Goal: Task Accomplishment & Management: Complete application form

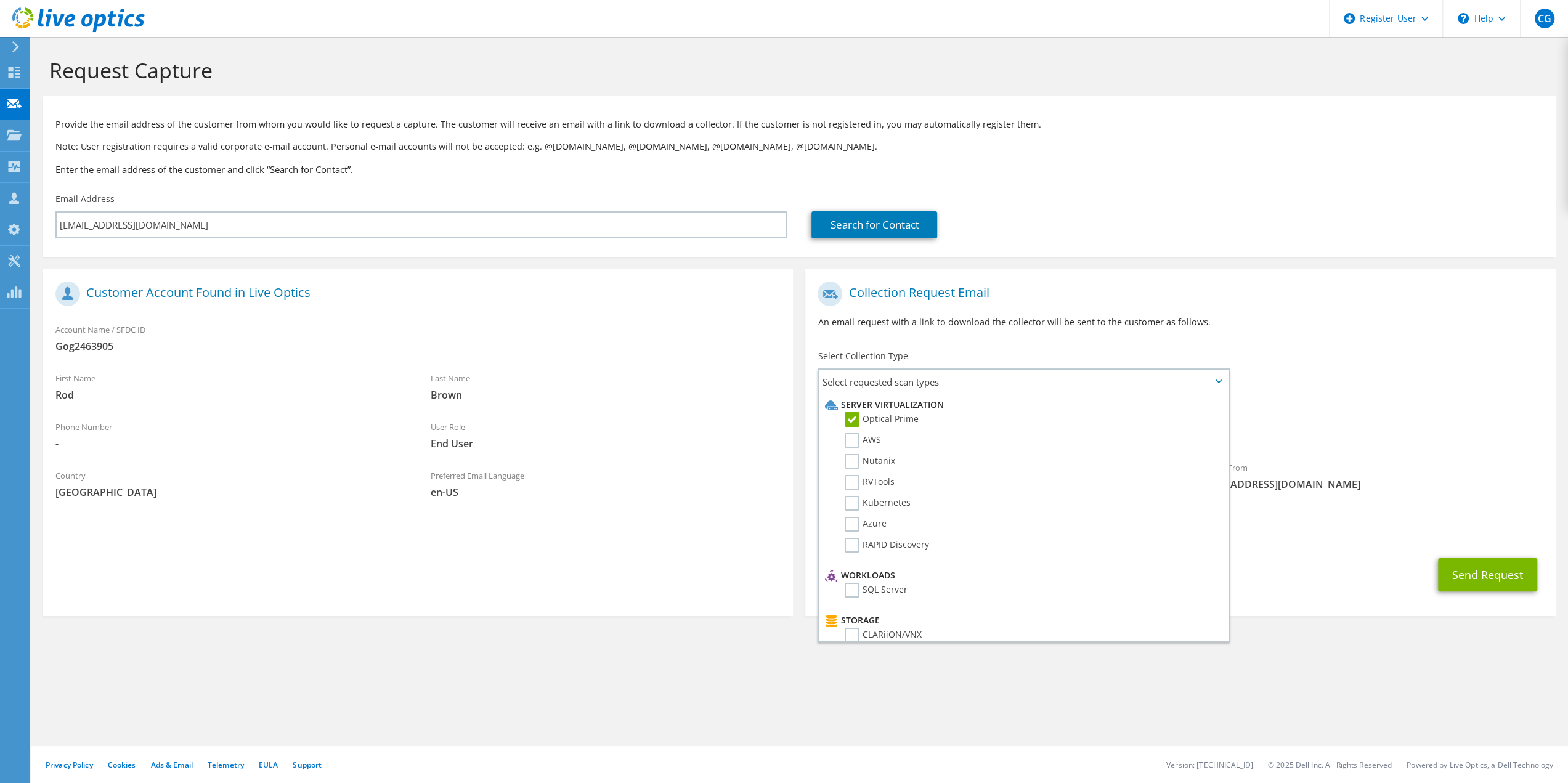
scroll to position [539, 0]
click at [853, 457] on label "Commvault" at bounding box center [876, 455] width 64 height 15
click at [0, 0] on input "Commvault" at bounding box center [0, 0] width 0 height 0
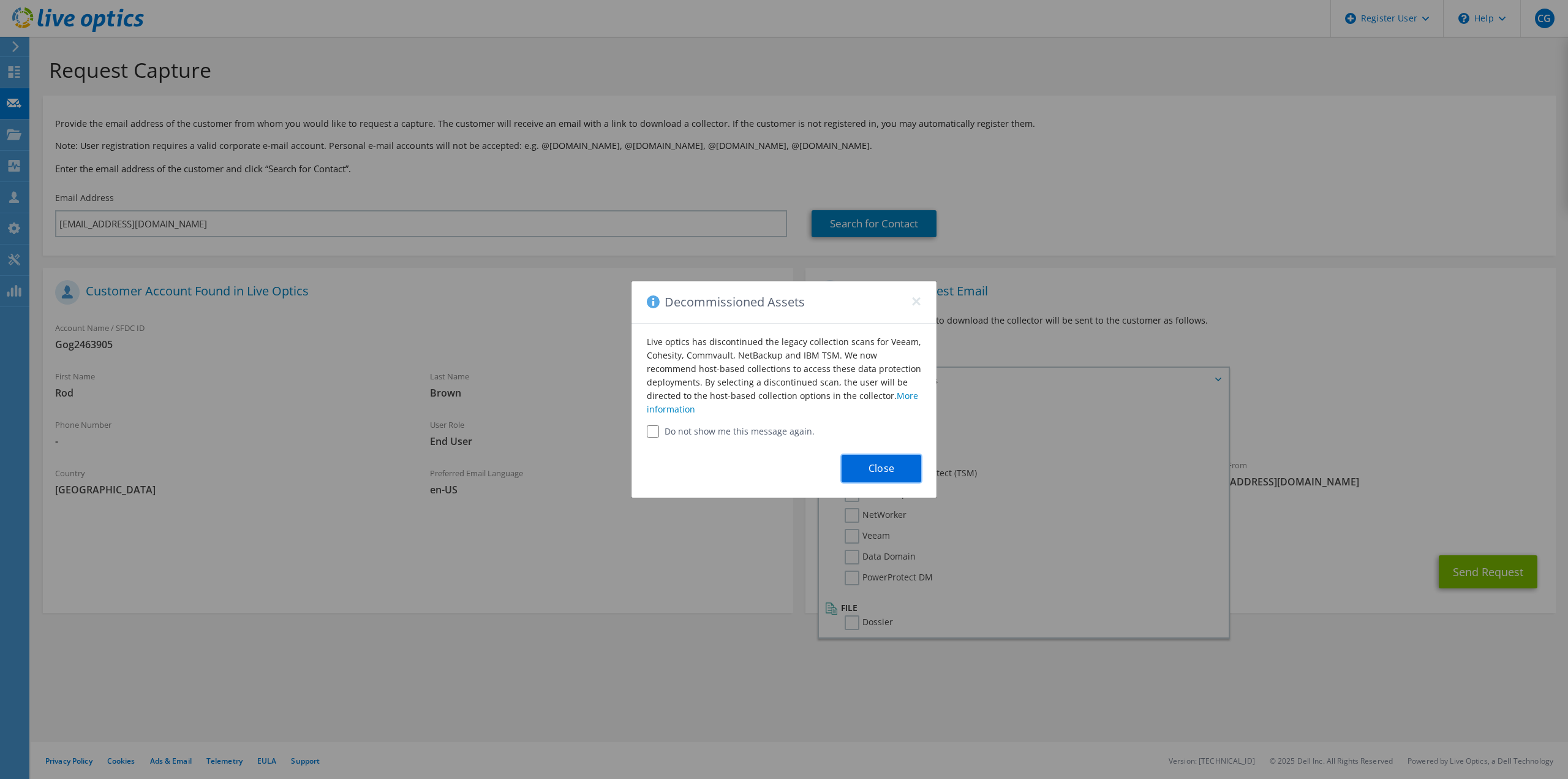
click at [887, 473] on button "Close" at bounding box center [881, 469] width 79 height 28
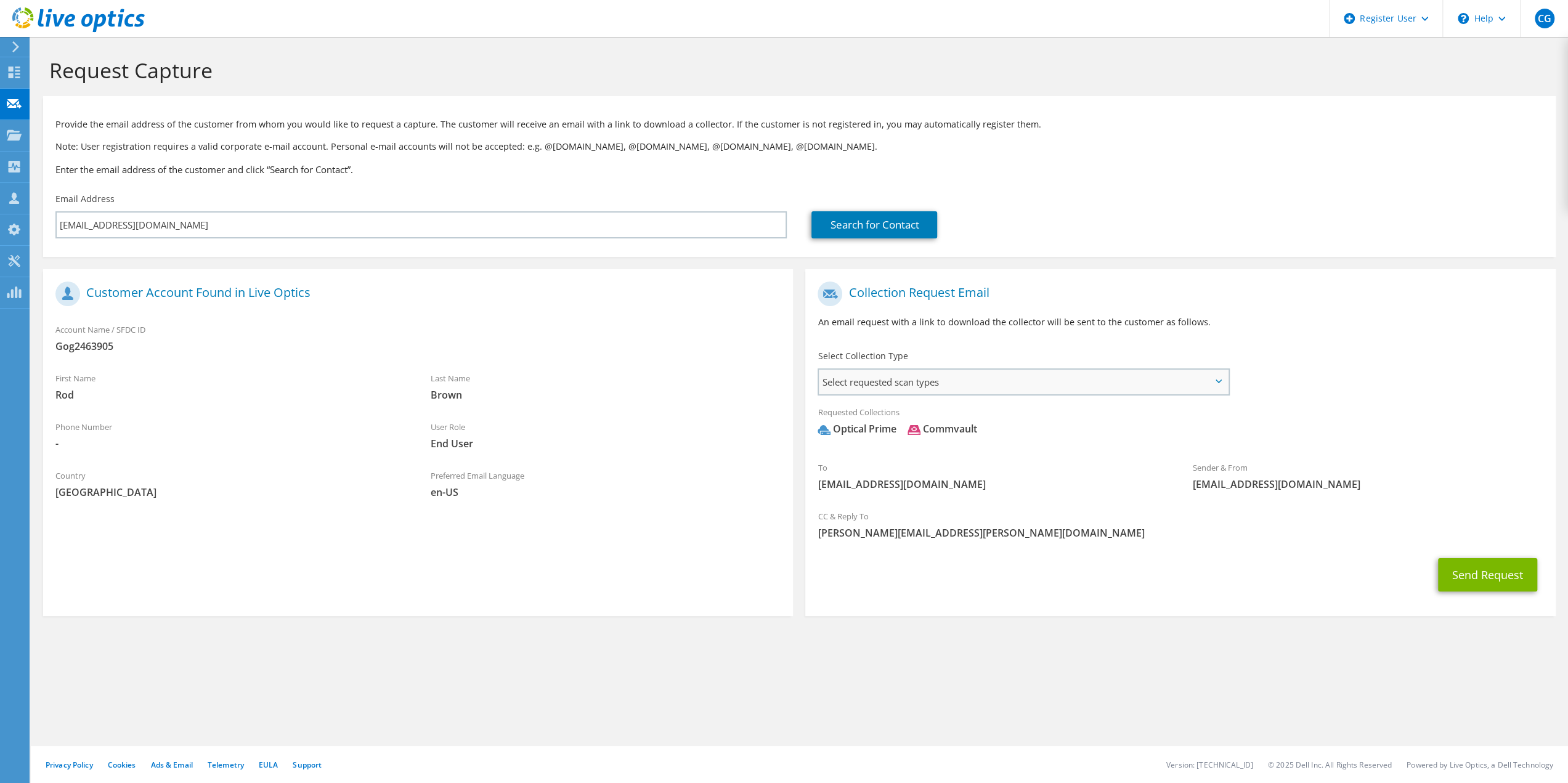
click at [998, 390] on span "Select requested scan types" at bounding box center [1023, 382] width 408 height 25
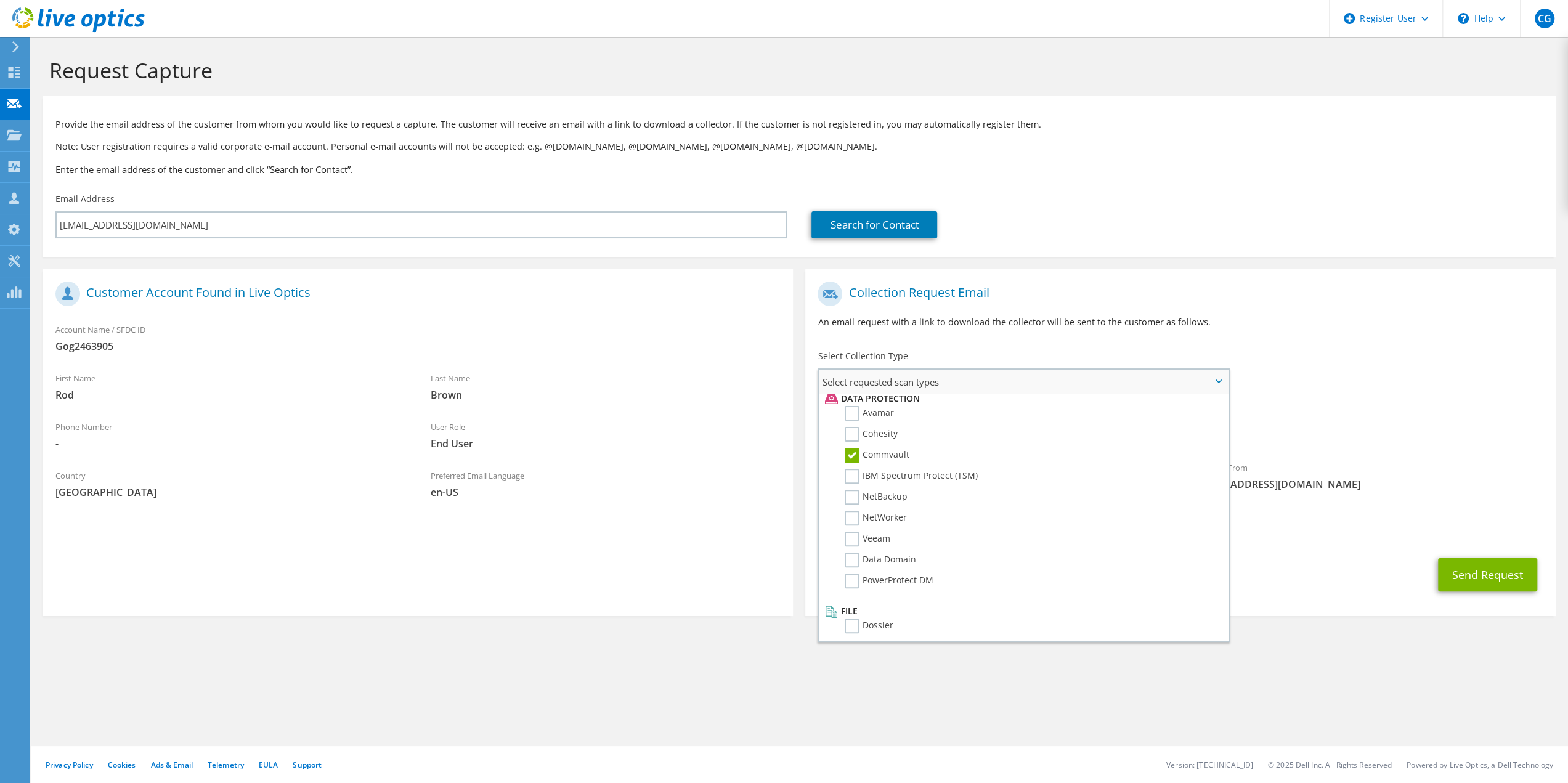
click at [857, 458] on label "Commvault" at bounding box center [876, 455] width 64 height 15
click at [0, 0] on input "Commvault" at bounding box center [0, 0] width 0 height 0
click at [1216, 381] on icon at bounding box center [1219, 381] width 6 height 4
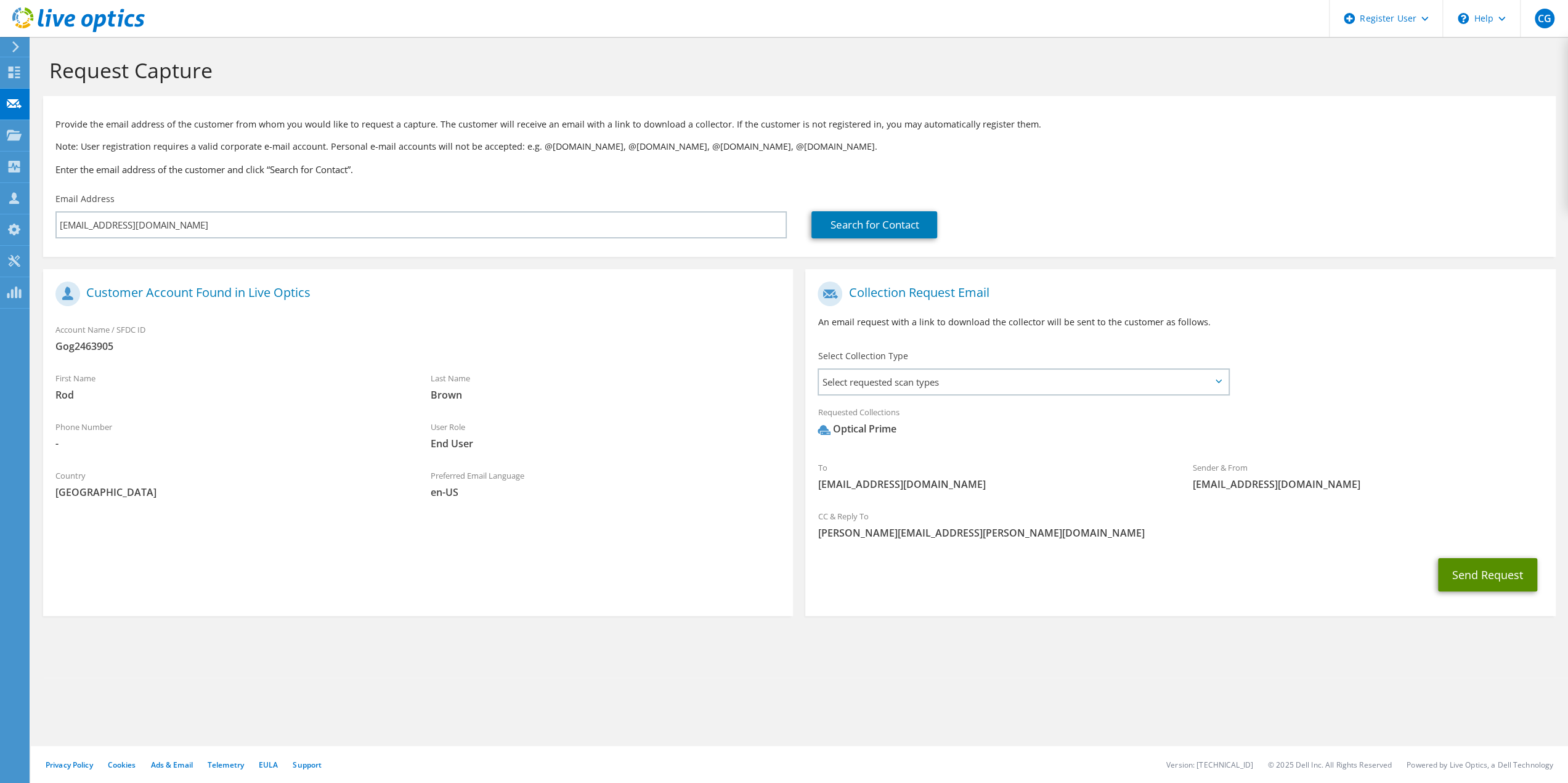
click at [1496, 576] on button "Send Request" at bounding box center [1488, 574] width 99 height 33
